Goal: Book appointment/travel/reservation

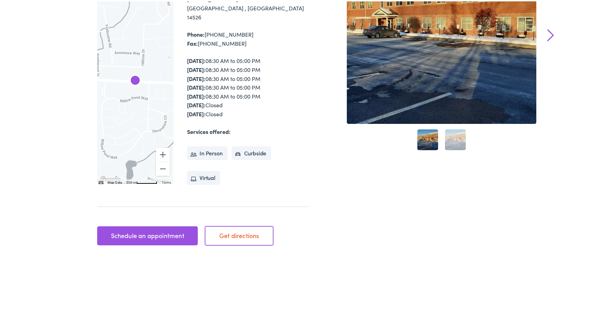
scroll to position [173, 0]
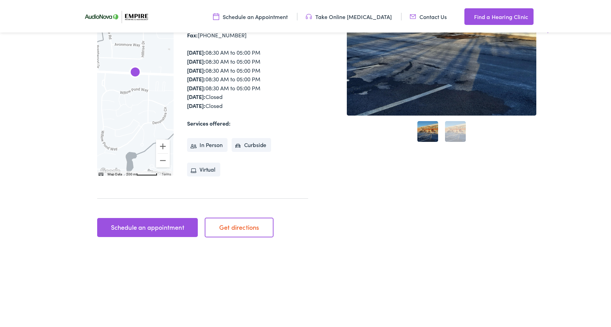
click at [137, 217] on link "Schedule an appointment" at bounding box center [147, 226] width 101 height 19
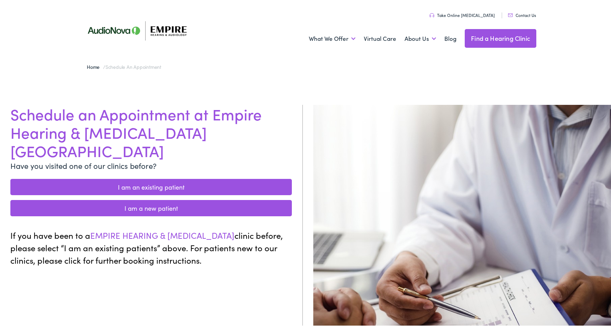
click at [127, 199] on link "I am a new patient" at bounding box center [151, 207] width 282 height 16
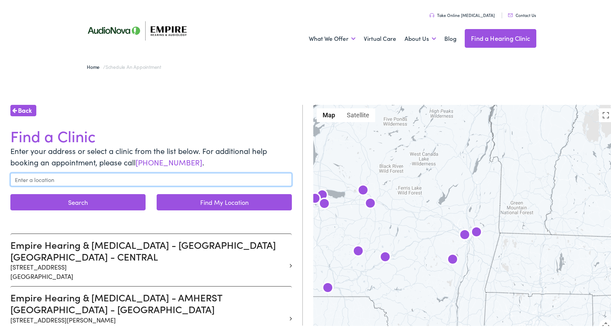
click at [90, 177] on input "text" at bounding box center [151, 178] width 282 height 13
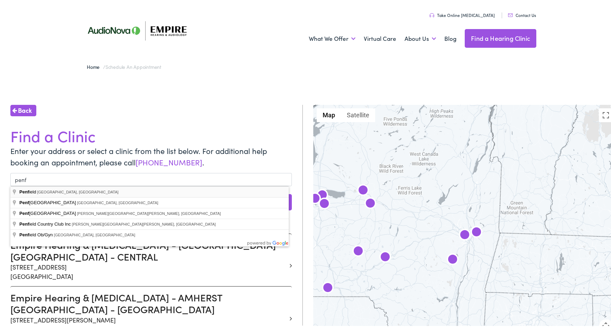
type input "Penfield, NY, USA"
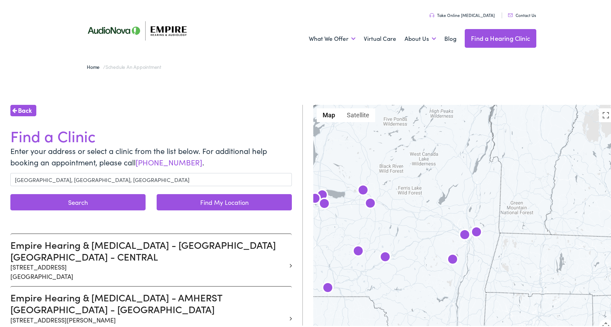
click at [64, 202] on button "Search" at bounding box center [77, 201] width 135 height 16
click at [88, 199] on button "Search" at bounding box center [77, 201] width 135 height 16
click at [225, 199] on link "Find My Location" at bounding box center [224, 201] width 135 height 16
click at [83, 176] on input "Penfield, NY, USA" at bounding box center [151, 178] width 282 height 13
click at [85, 199] on button "Search" at bounding box center [77, 201] width 135 height 16
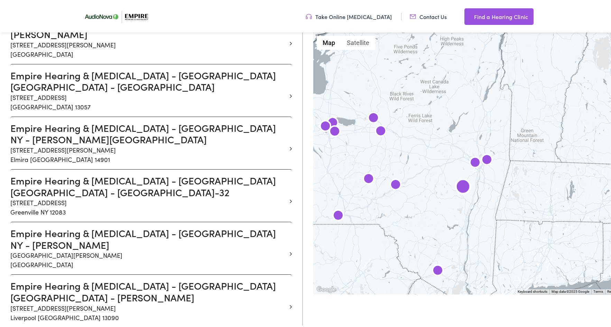
scroll to position [796, 0]
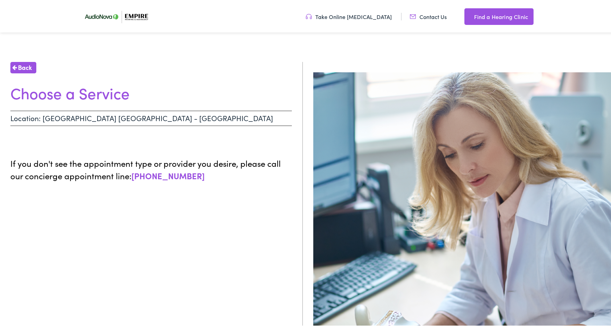
scroll to position [35, 0]
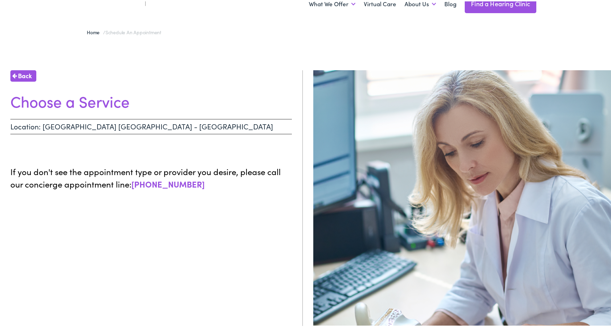
click at [153, 123] on p "Location: PENFIELD NY - WILLOW POND" at bounding box center [151, 125] width 282 height 15
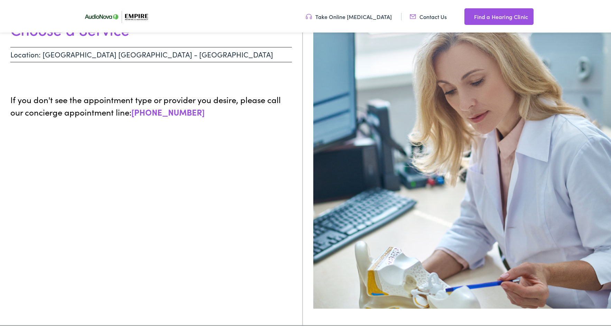
scroll to position [0, 0]
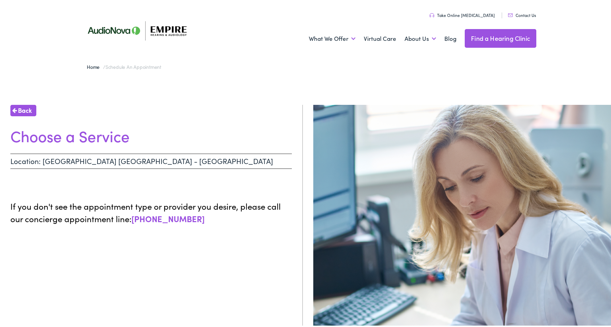
click at [16, 107] on icon at bounding box center [14, 109] width 5 height 6
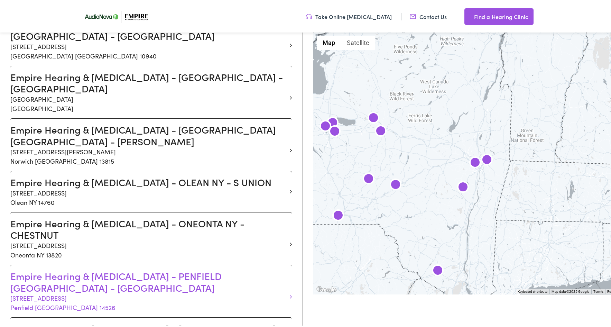
scroll to position [1107, 0]
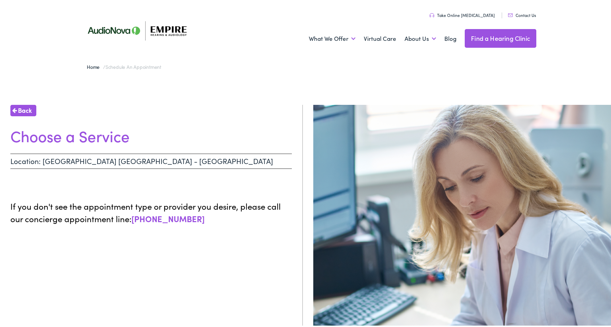
click at [131, 164] on p "Location: WEBSTER NY - EMPIRE" at bounding box center [151, 159] width 282 height 15
